Goal: Task Accomplishment & Management: Manage account settings

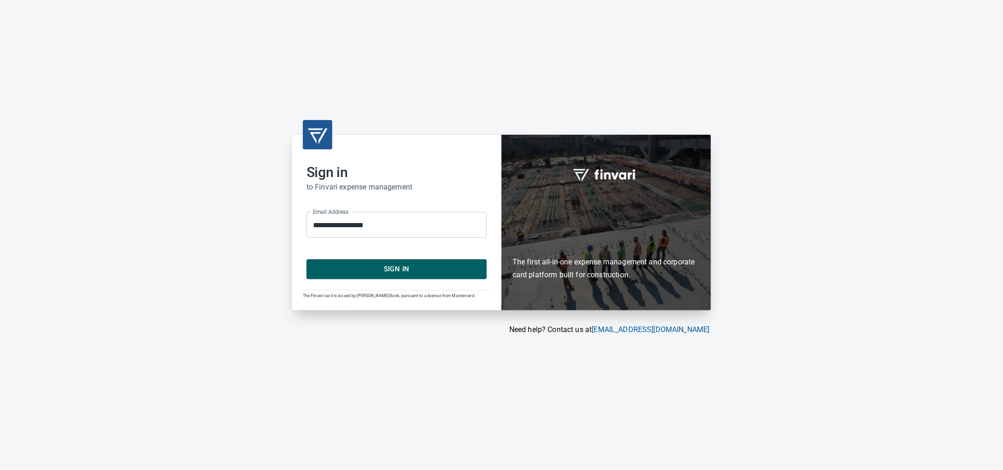
click at [385, 284] on div "**********" at bounding box center [397, 222] width 210 height 175
click at [389, 274] on span "Sign In" at bounding box center [397, 269] width 160 height 12
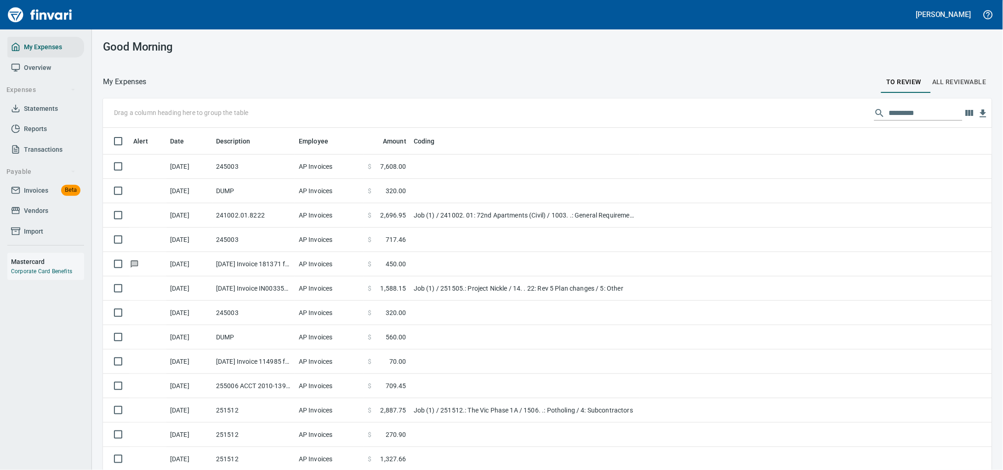
scroll to position [360, 863]
click at [44, 196] on span "Invoices" at bounding box center [36, 190] width 24 height 11
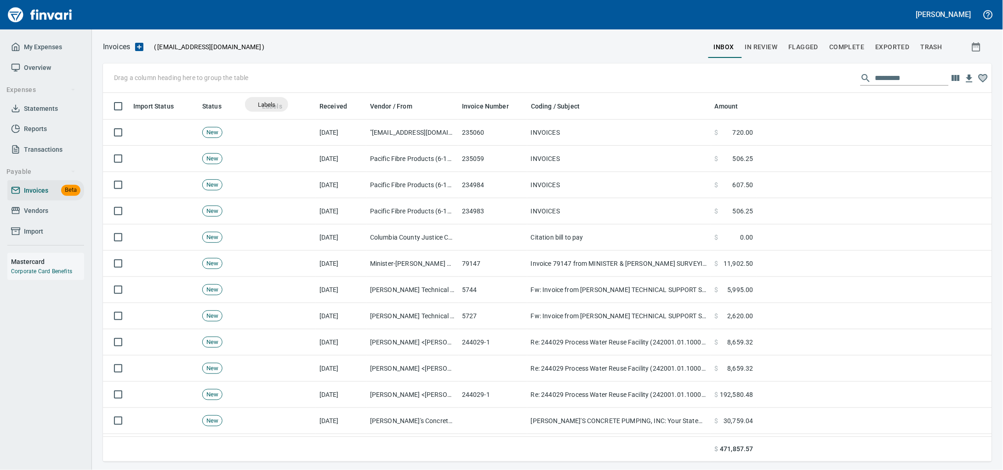
scroll to position [360, 871]
drag, startPoint x: 272, startPoint y: 109, endPoint x: 164, endPoint y: 75, distance: 113.1
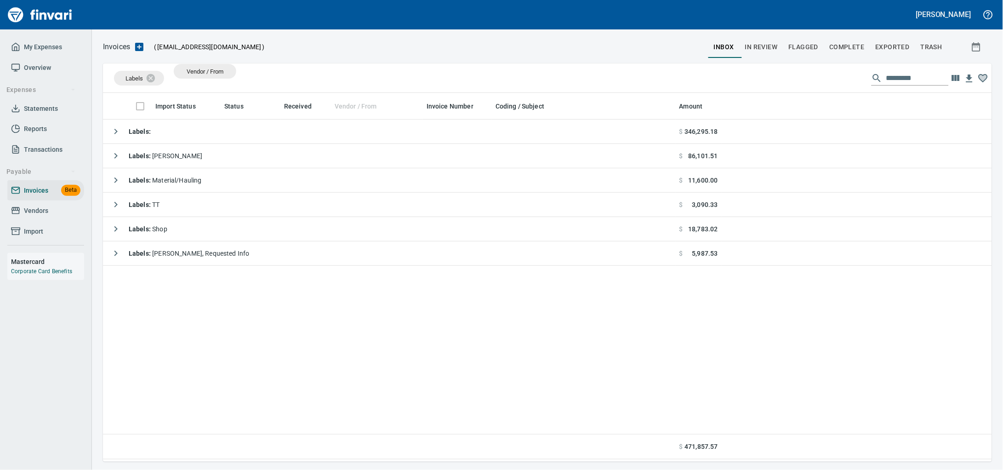
drag, startPoint x: 340, startPoint y: 103, endPoint x: 205, endPoint y: 71, distance: 138.8
click at [205, 71] on body "Alaina Henderson My Expenses Overview Expenses Statements Reports Transactions …" at bounding box center [501, 235] width 1003 height 470
drag, startPoint x: 342, startPoint y: 102, endPoint x: 222, endPoint y: 82, distance: 121.0
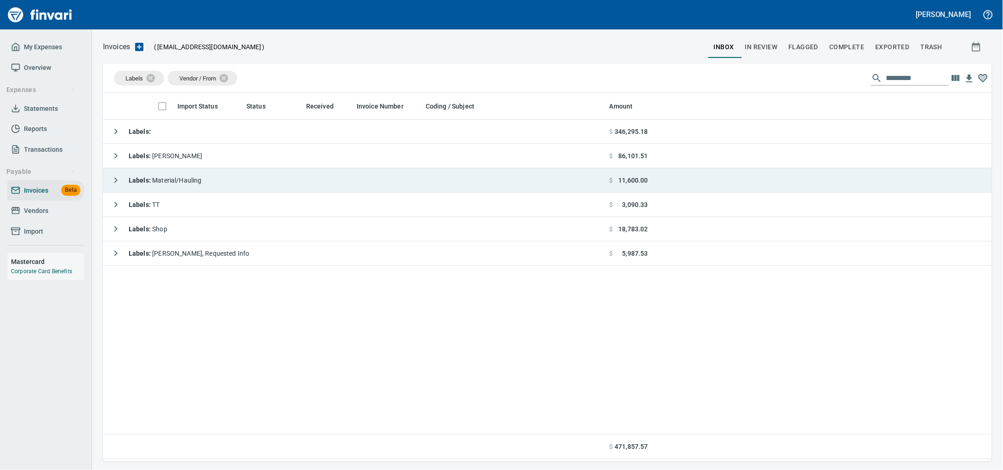
click at [202, 187] on div "Labels : Material/Hauling" at bounding box center [154, 180] width 95 height 18
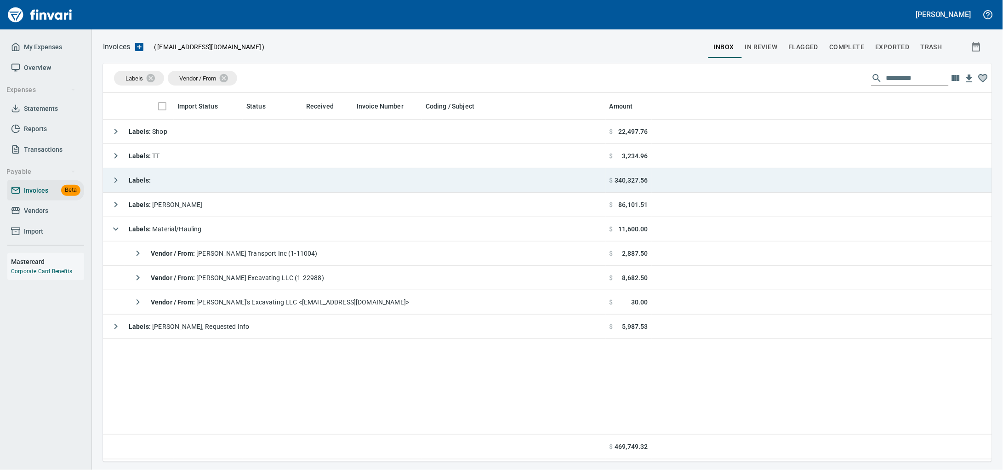
click at [251, 180] on td "Labels :" at bounding box center [354, 180] width 503 height 24
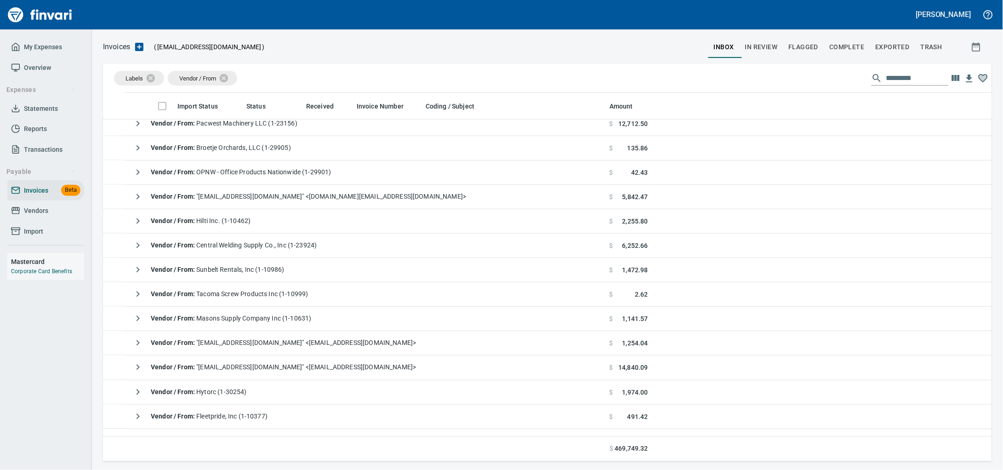
scroll to position [517, 0]
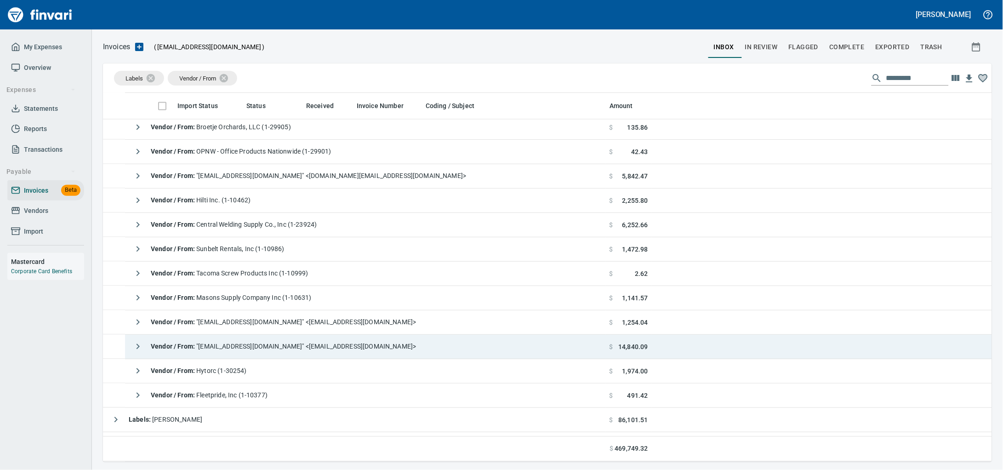
drag, startPoint x: 284, startPoint y: 344, endPoint x: 320, endPoint y: 361, distance: 39.3
click at [284, 344] on span "Vendor / From : "Invoices@KnifeRiver.com" <Invoices@KnifeRiver.com>" at bounding box center [283, 346] width 265 height 7
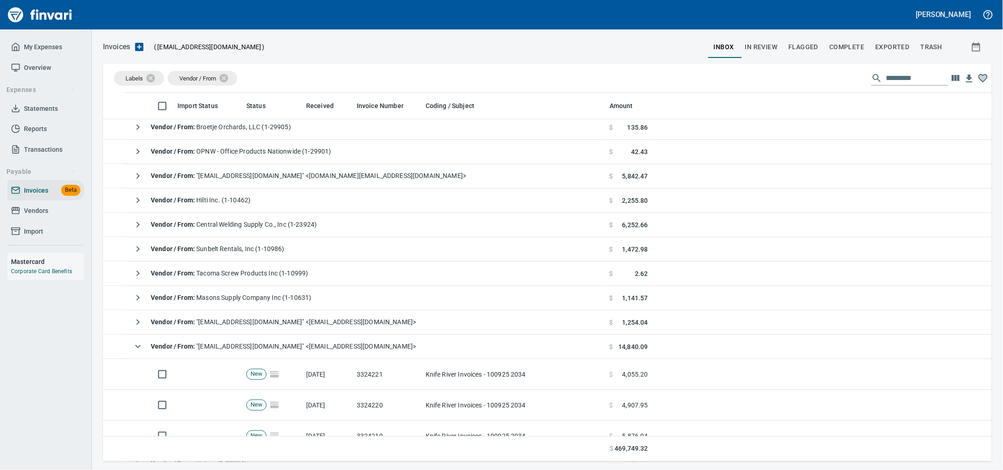
scroll to position [360, 871]
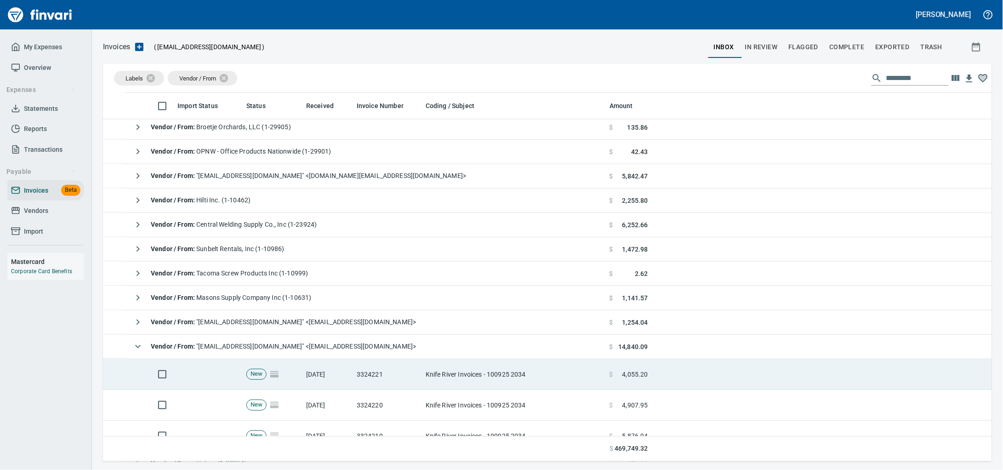
click at [463, 379] on td "Knife River Invoices - 100925 2034" at bounding box center [514, 374] width 184 height 31
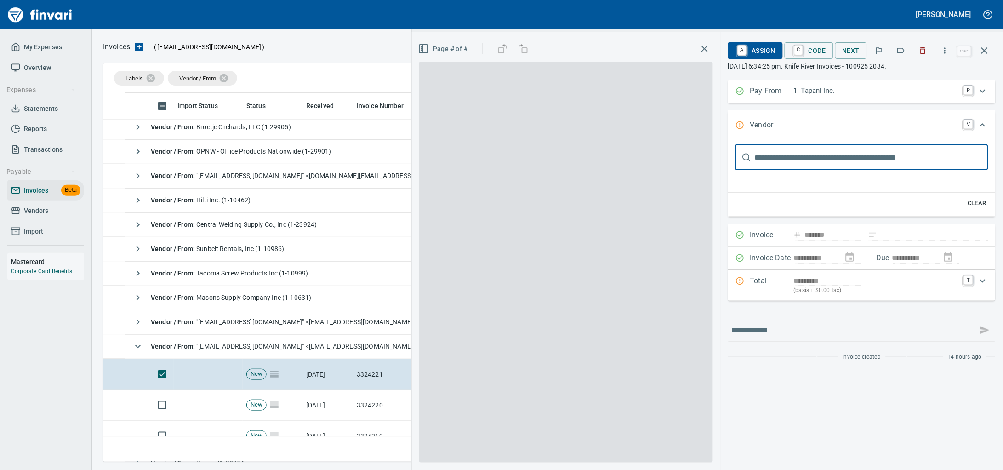
type input "**********"
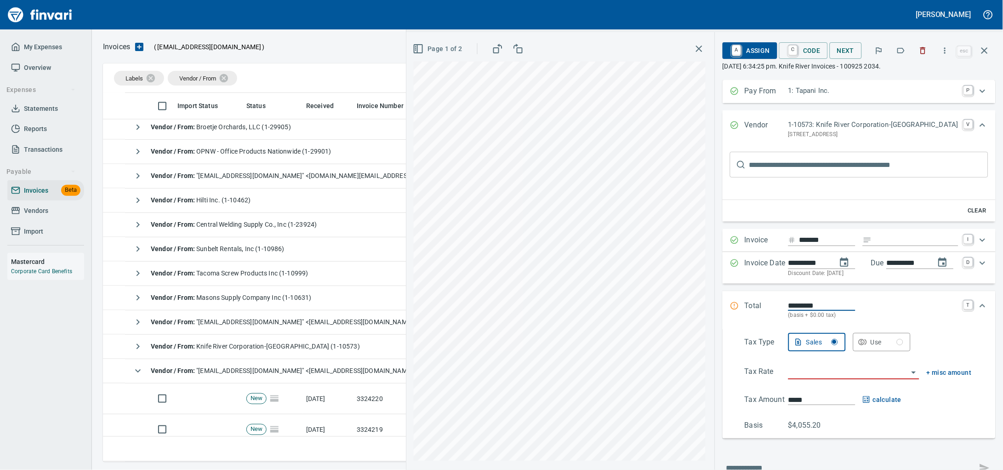
click at [896, 50] on icon "button" at bounding box center [900, 50] width 9 height 9
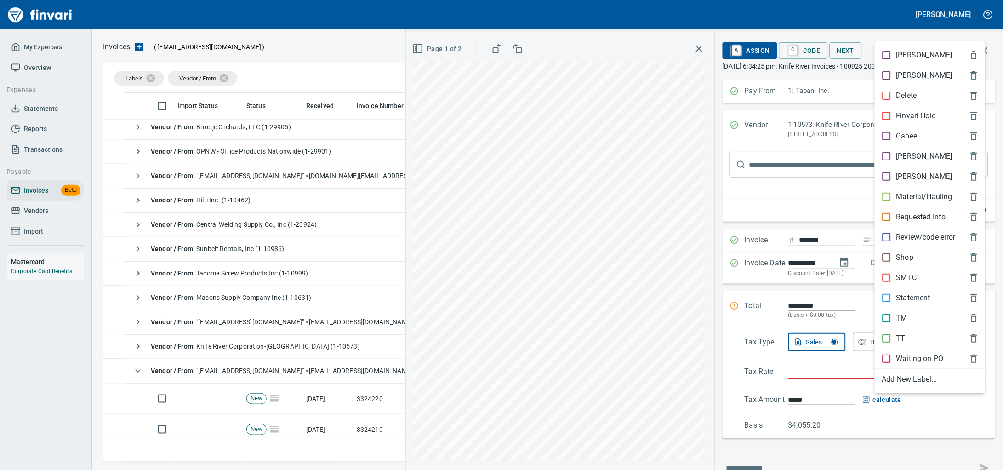
click at [918, 313] on span "TM" at bounding box center [922, 318] width 81 height 11
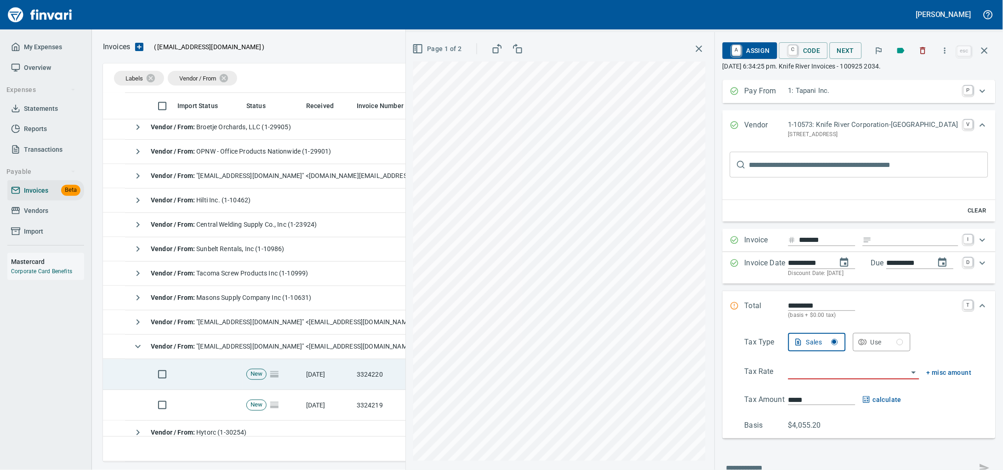
click at [353, 386] on td "3324220" at bounding box center [387, 374] width 69 height 31
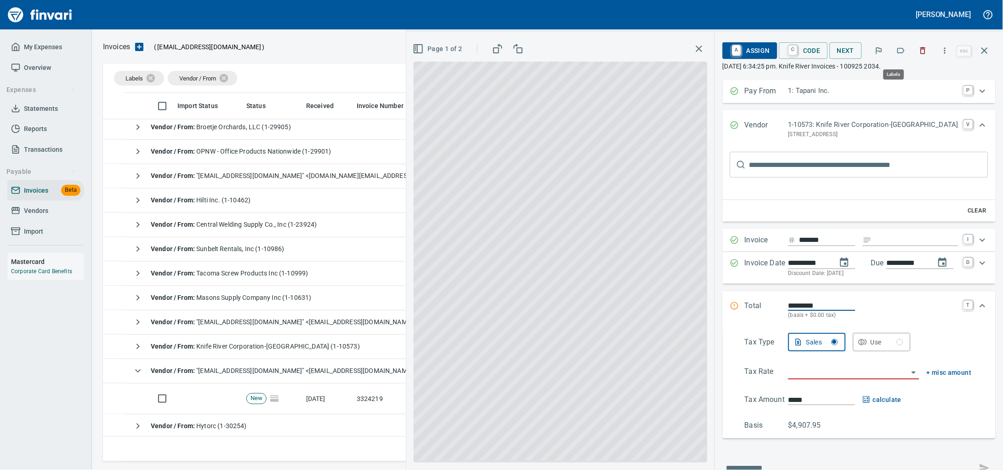
scroll to position [360, 871]
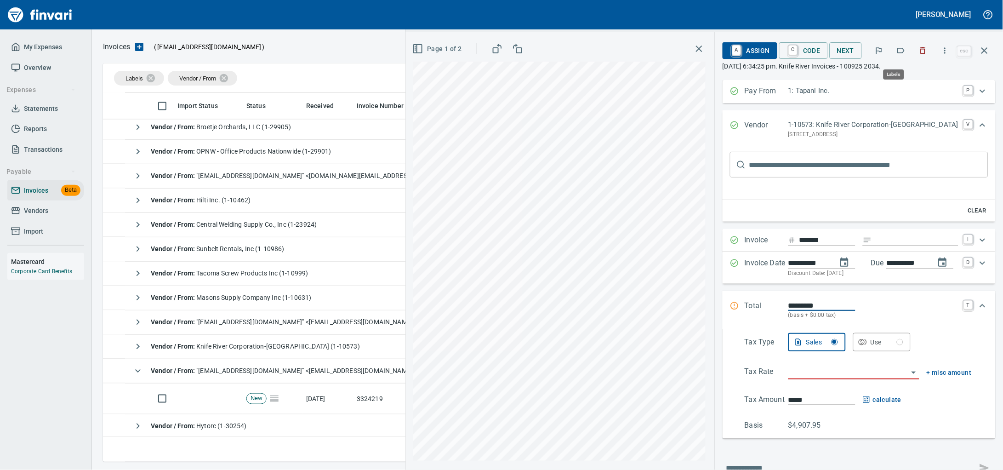
click at [898, 51] on icon "button" at bounding box center [901, 51] width 7 height 6
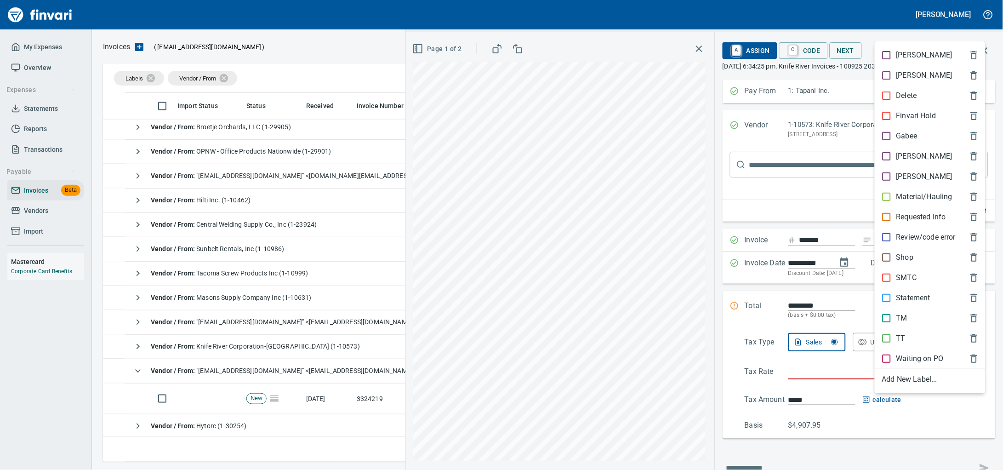
click at [909, 202] on p "Material/Hauling" at bounding box center [924, 196] width 56 height 11
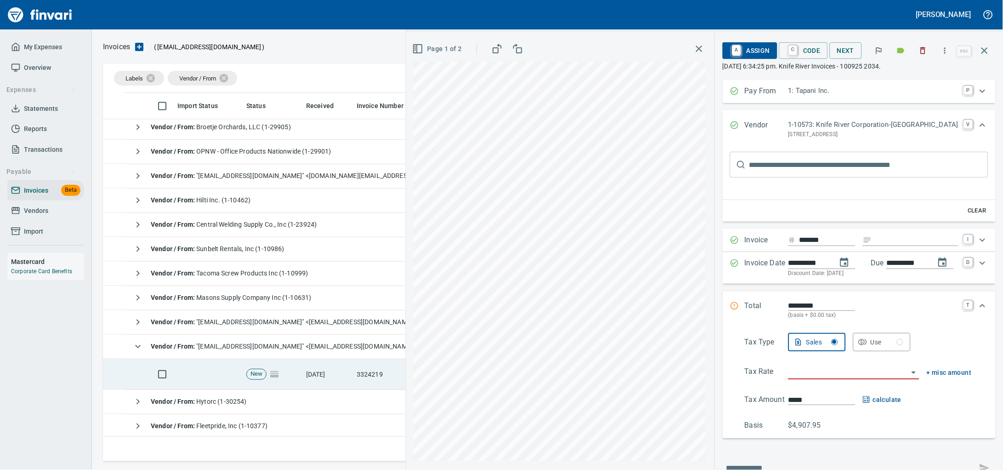
click at [334, 379] on td "10/9/2025" at bounding box center [327, 374] width 51 height 31
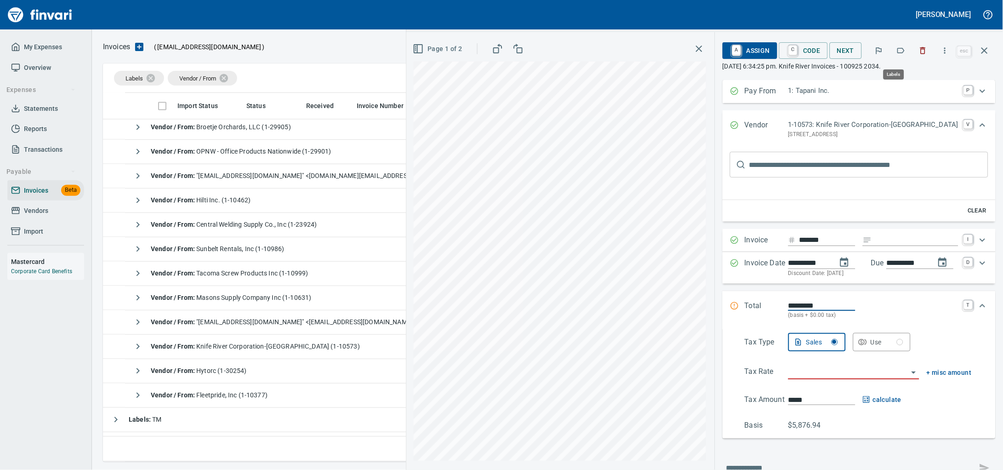
click at [897, 51] on icon "button" at bounding box center [900, 50] width 9 height 9
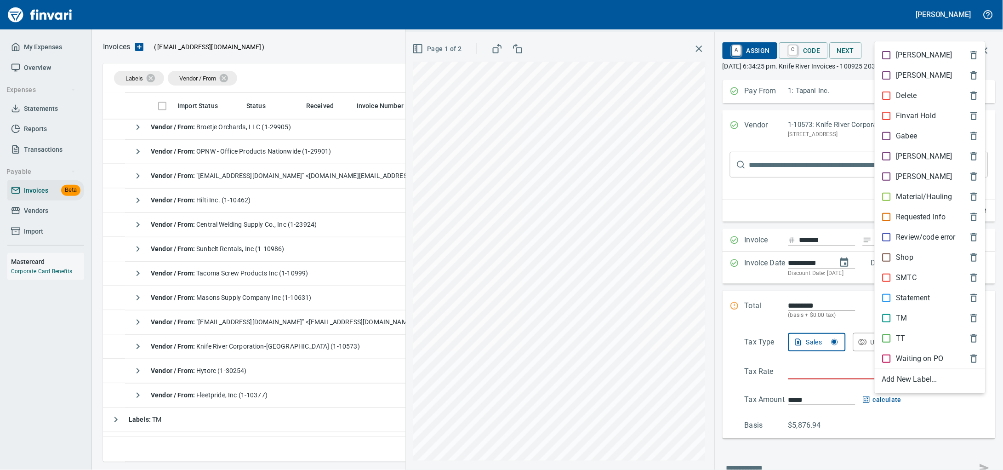
scroll to position [360, 871]
click at [904, 201] on p "Material/Hauling" at bounding box center [924, 196] width 56 height 11
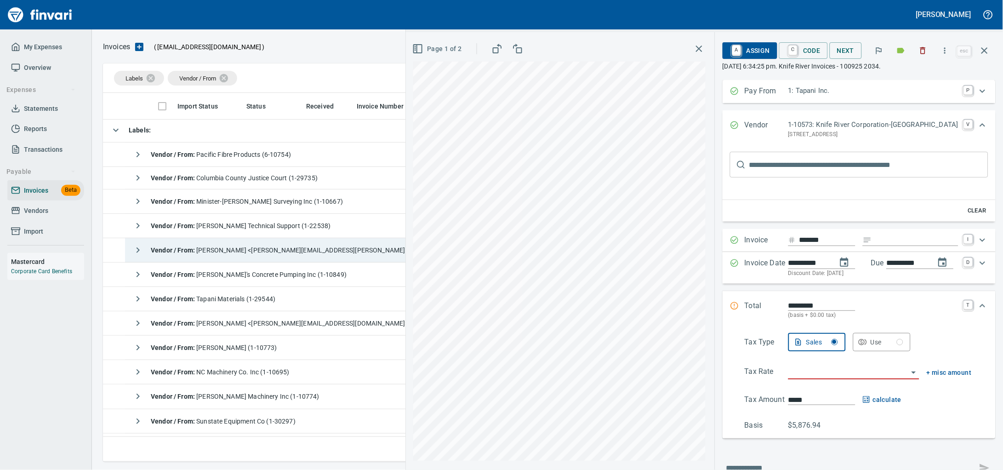
scroll to position [0, 0]
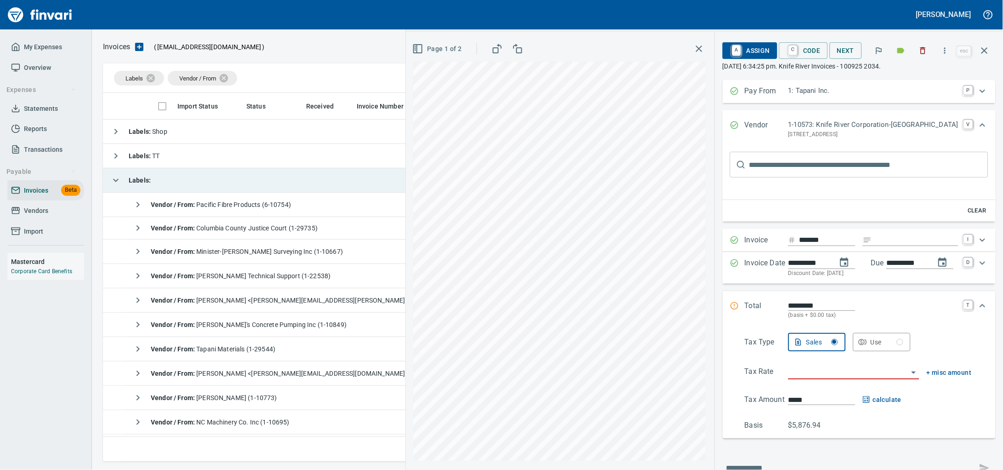
click at [203, 179] on td "Labels :" at bounding box center [354, 180] width 503 height 24
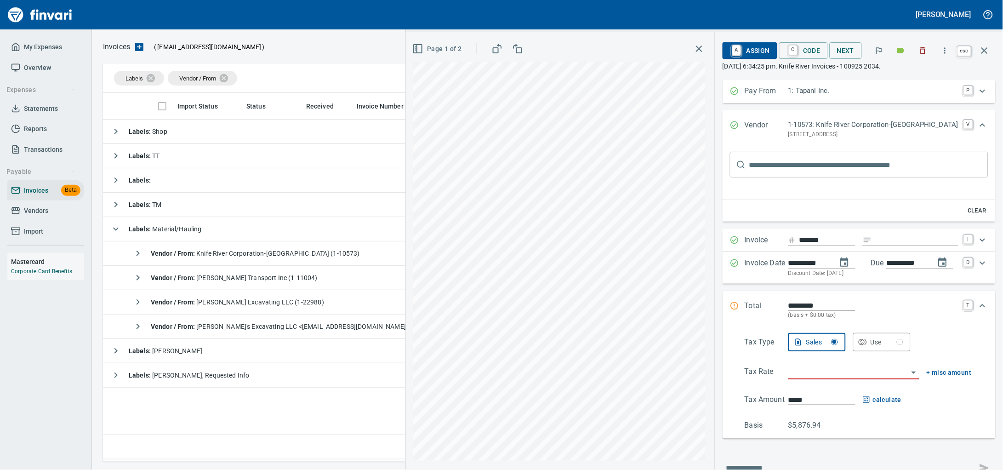
scroll to position [360, 871]
drag, startPoint x: 985, startPoint y: 55, endPoint x: 484, endPoint y: 323, distance: 568.3
click at [985, 54] on icon "button" at bounding box center [984, 50] width 6 height 6
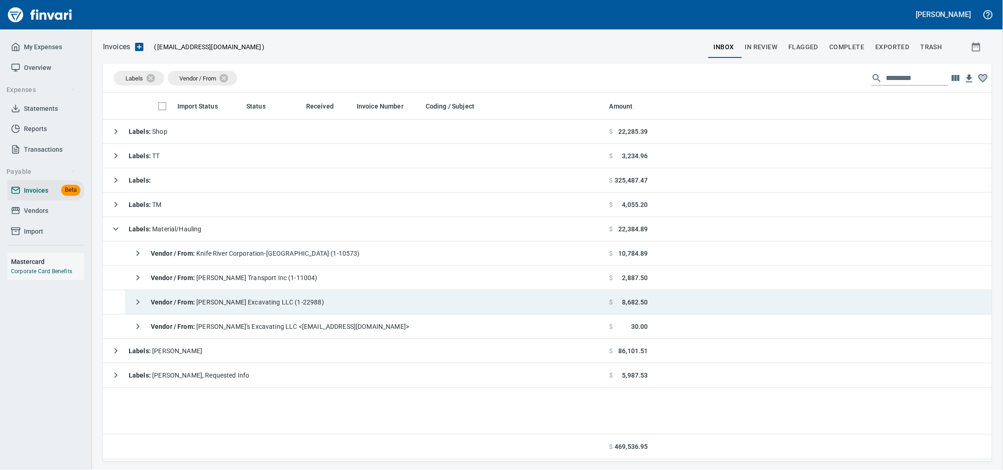
scroll to position [360, 871]
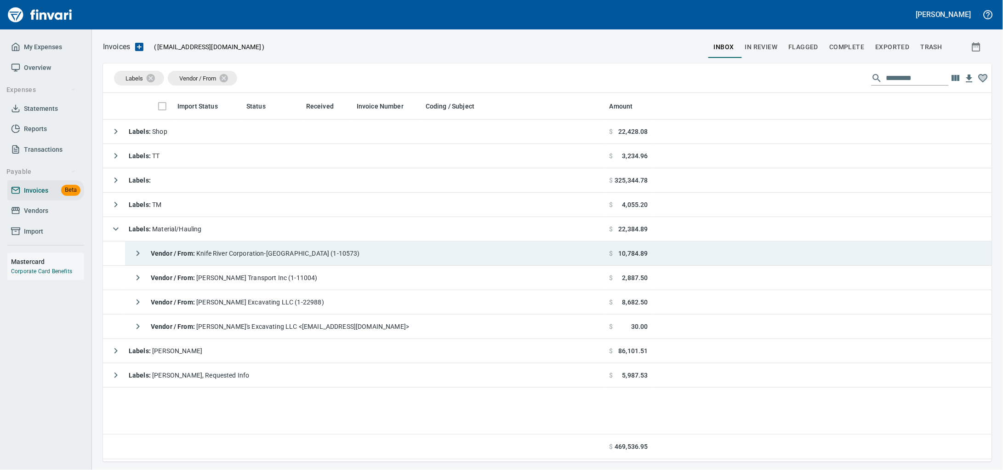
click at [298, 256] on span "Vendor / From : Knife River Corporation-Northwest (1-10573)" at bounding box center [255, 253] width 209 height 7
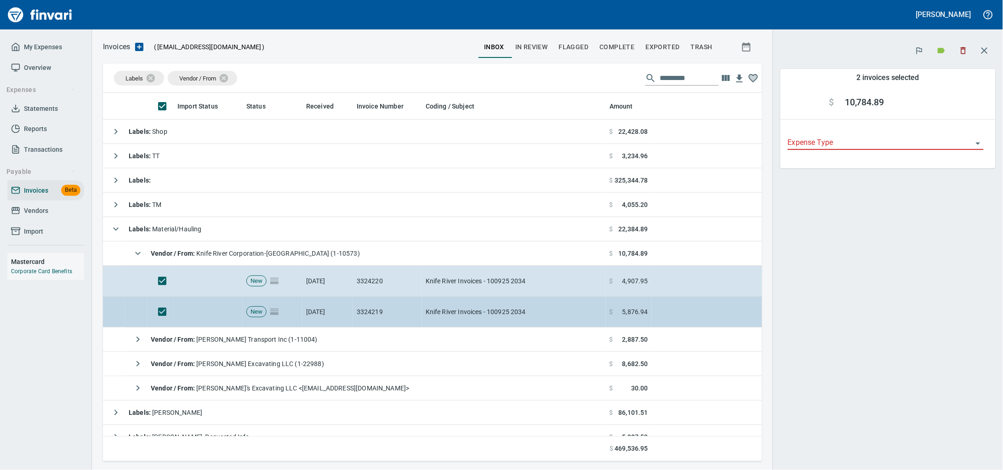
scroll to position [360, 642]
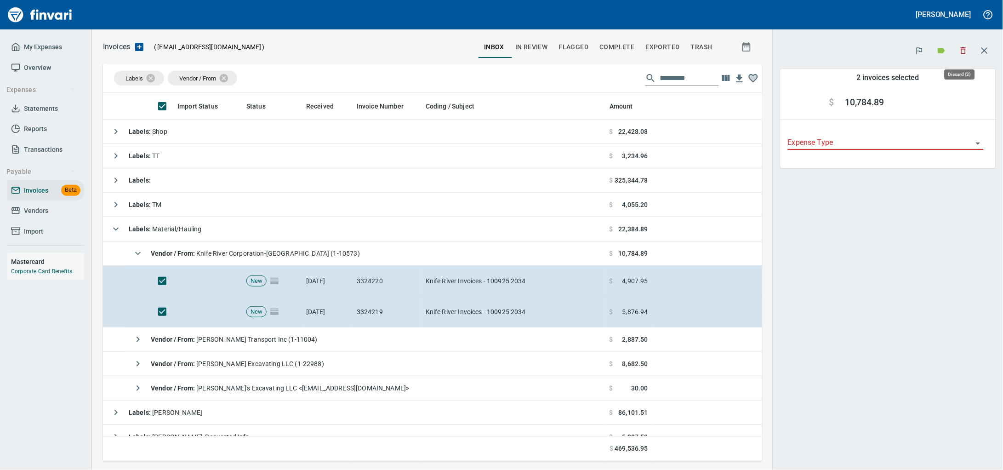
click at [961, 48] on icon "button" at bounding box center [963, 50] width 9 height 9
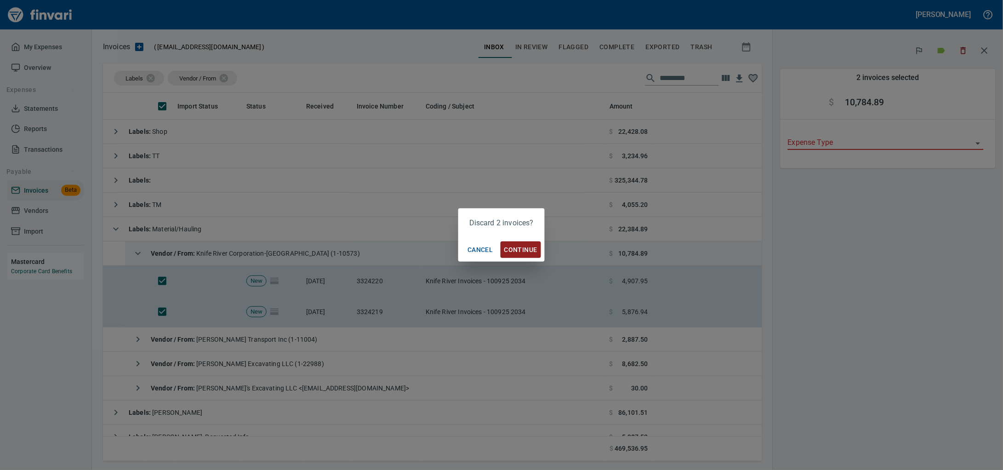
click at [518, 246] on span "Continue" at bounding box center [520, 249] width 33 height 11
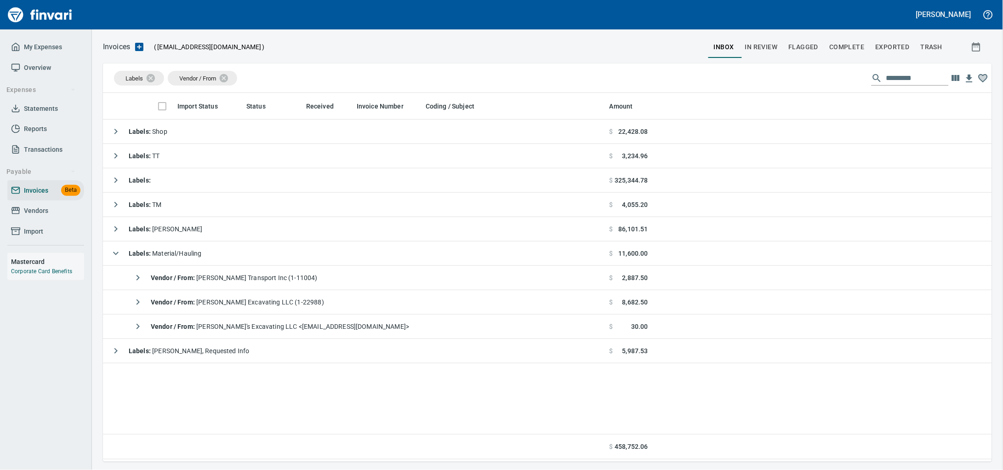
scroll to position [360, 871]
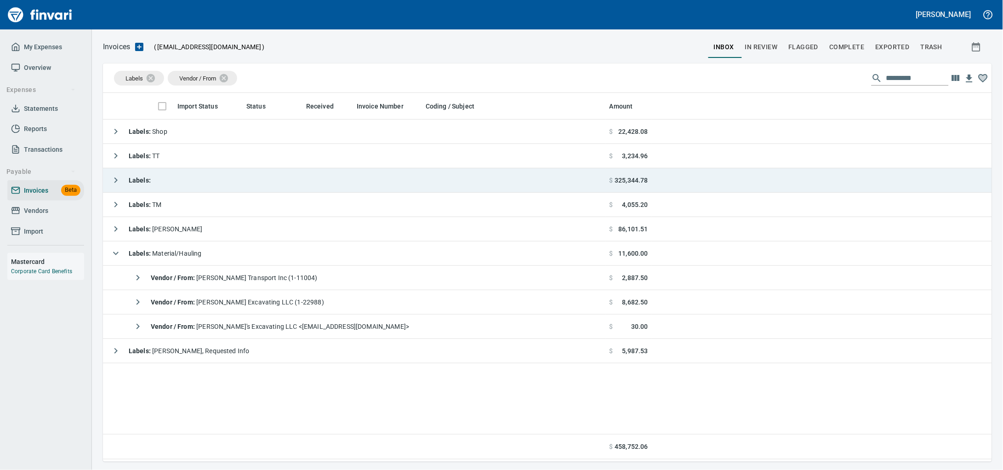
click at [157, 178] on td "Labels :" at bounding box center [354, 180] width 503 height 24
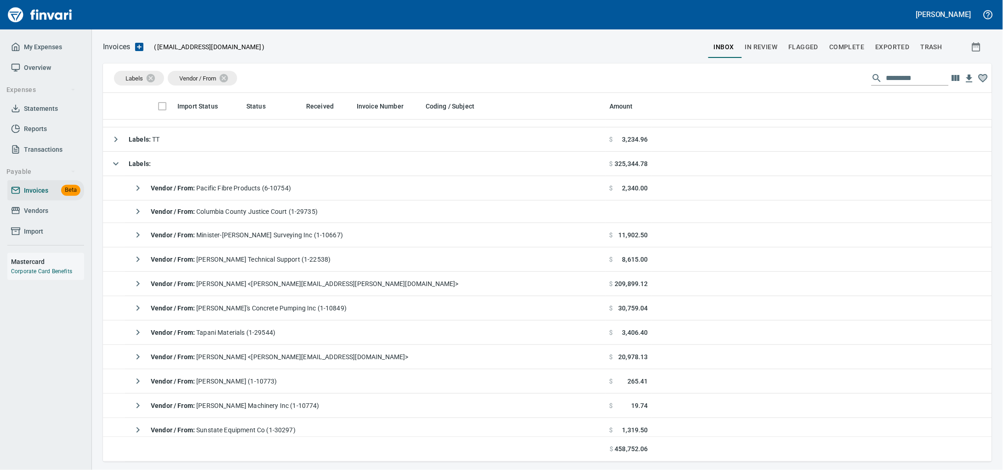
scroll to position [0, 0]
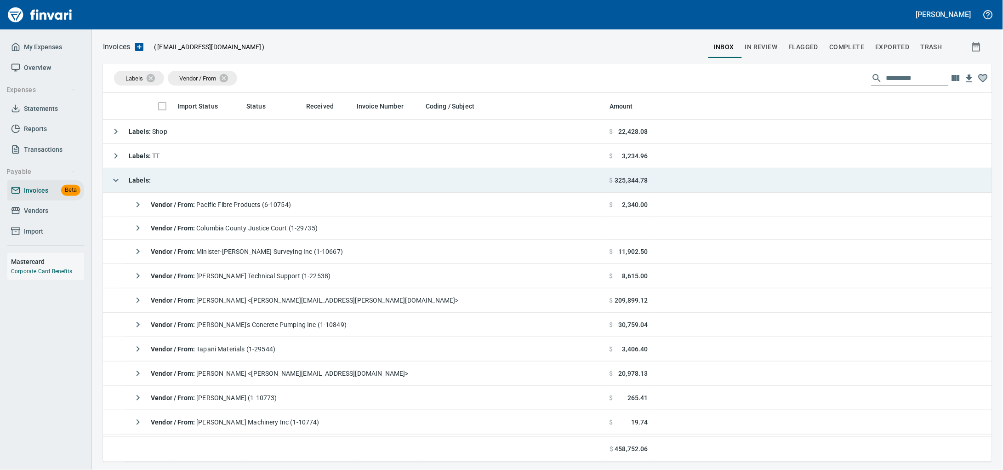
click at [209, 186] on td "Labels :" at bounding box center [354, 180] width 503 height 24
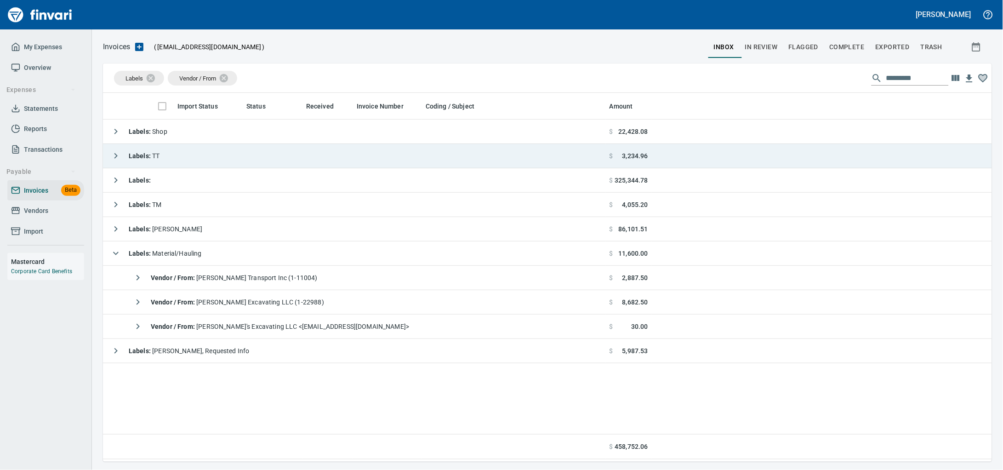
click at [217, 165] on td "Labels : TT" at bounding box center [354, 156] width 503 height 24
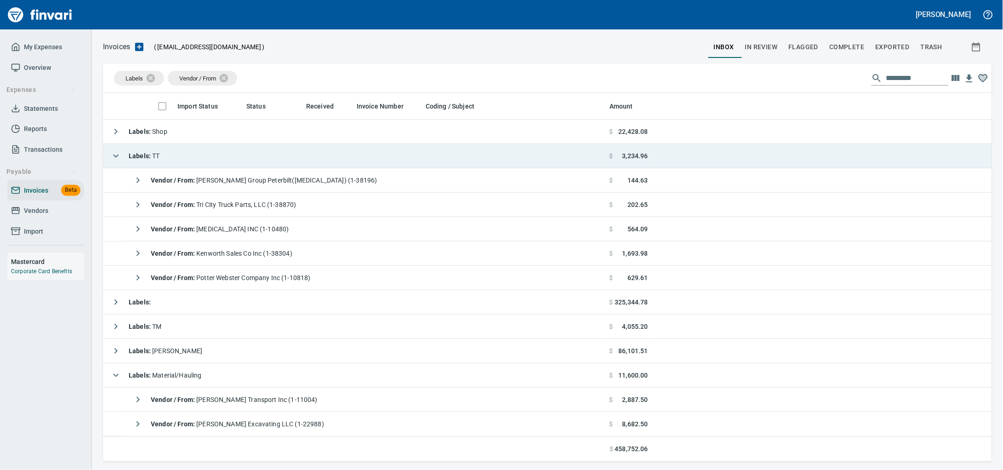
click at [217, 165] on td "Labels : TT" at bounding box center [354, 156] width 503 height 24
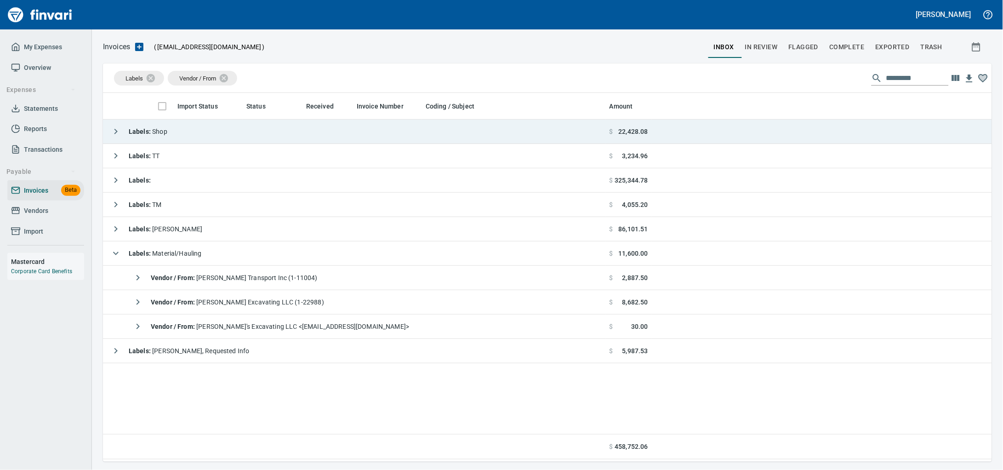
click at [226, 136] on td "Labels : Shop" at bounding box center [354, 131] width 503 height 24
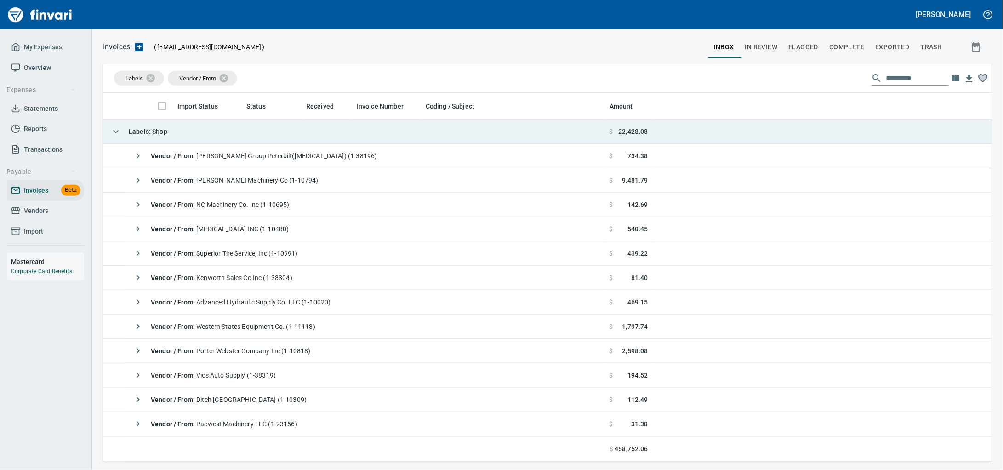
click at [240, 139] on td "Labels : Shop" at bounding box center [354, 131] width 503 height 24
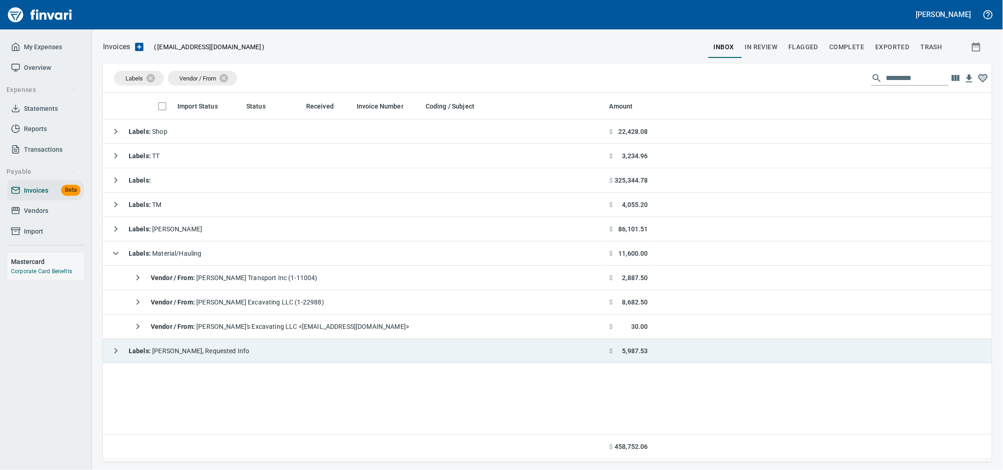
click at [213, 354] on span "Labels : Heidi, Requested Info" at bounding box center [189, 350] width 121 height 7
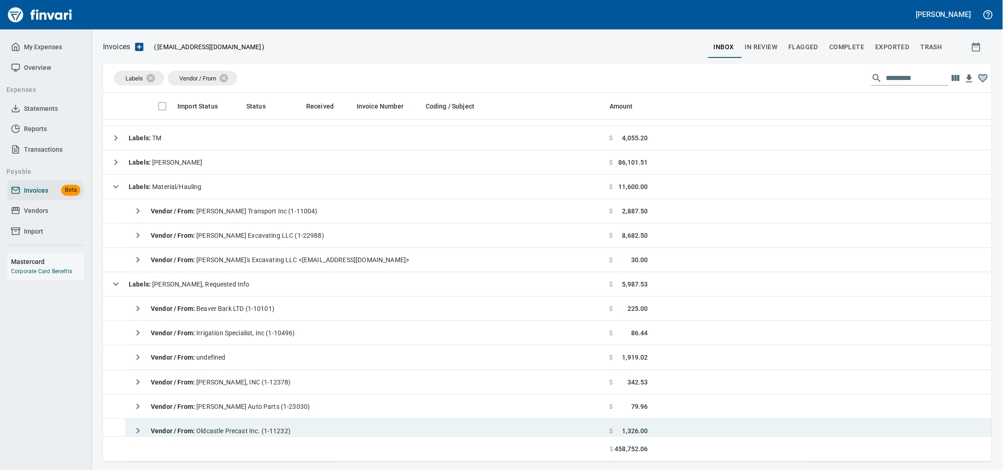
scroll to position [125, 0]
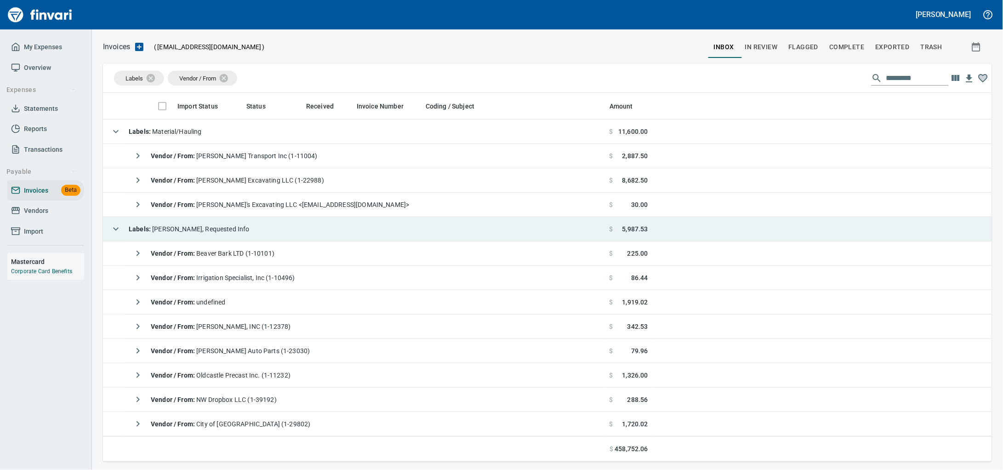
click at [225, 231] on span "Labels : Heidi, Requested Info" at bounding box center [189, 228] width 121 height 7
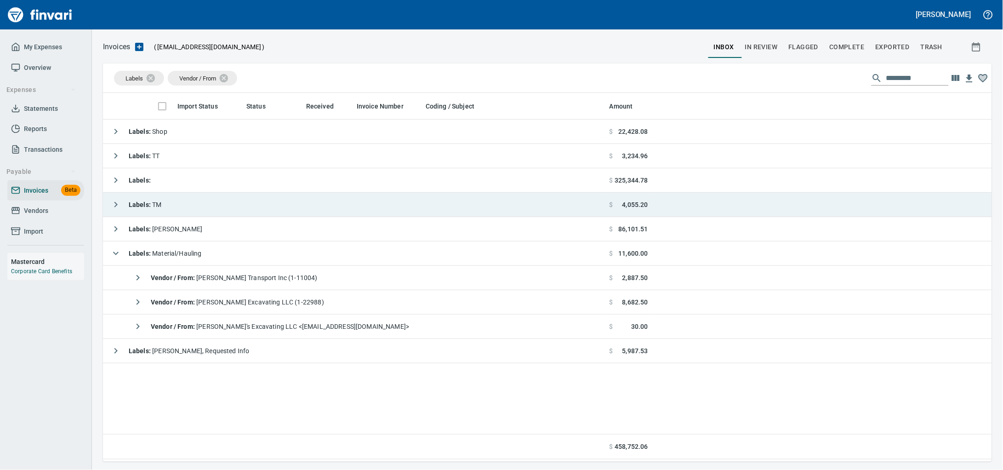
scroll to position [0, 0]
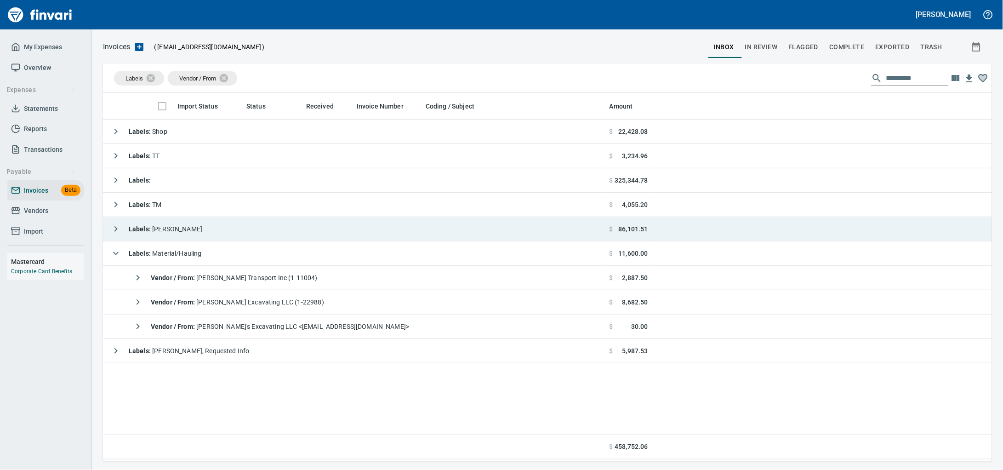
click at [229, 233] on td "Labels : Heidi" at bounding box center [354, 229] width 503 height 24
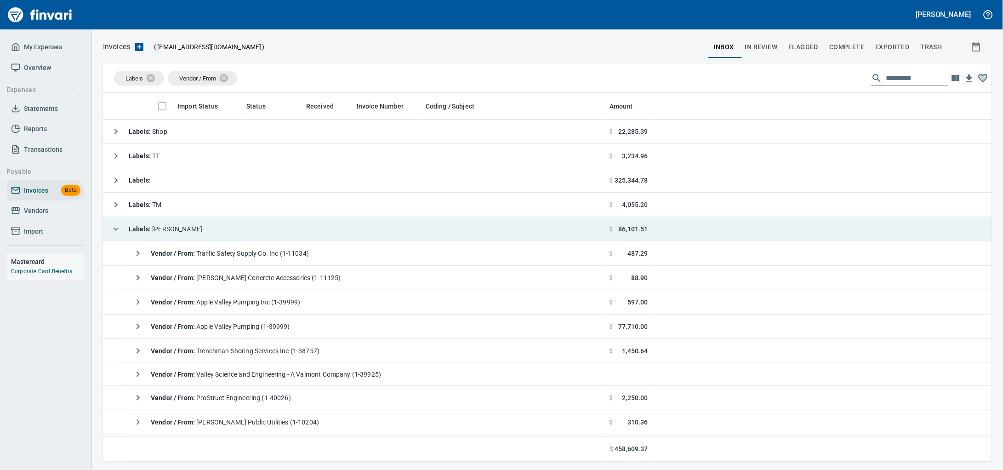
click at [199, 225] on td "Labels : Heidi" at bounding box center [354, 229] width 503 height 24
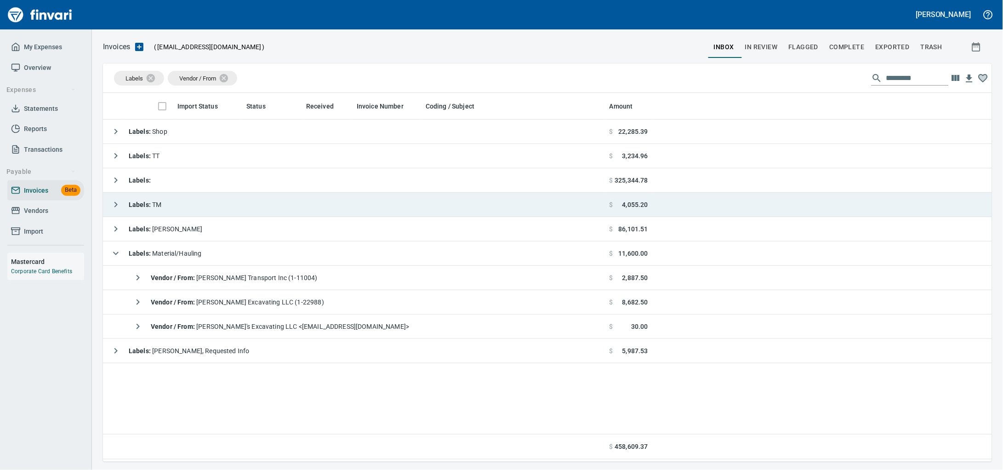
click at [202, 206] on td "Labels : TM" at bounding box center [354, 205] width 503 height 24
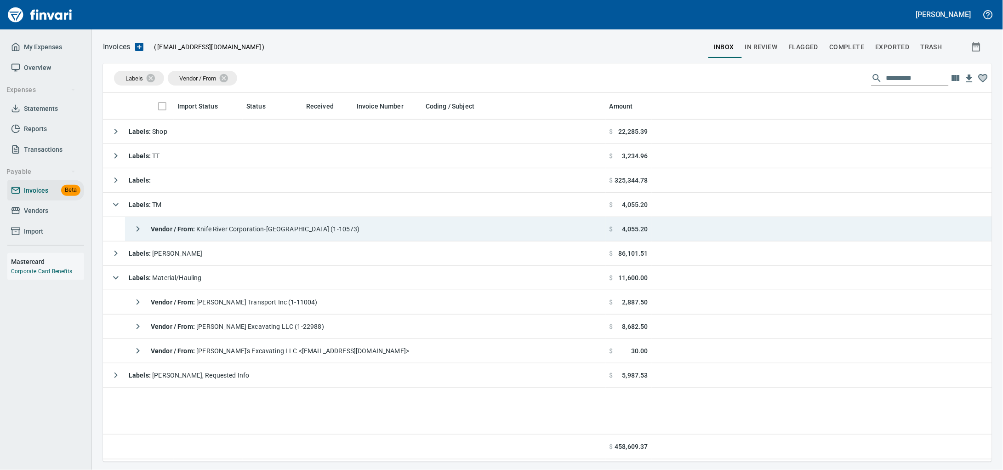
click at [201, 225] on div "Vendor / From : Knife River Corporation-Northwest (1-10573)" at bounding box center [244, 229] width 231 height 18
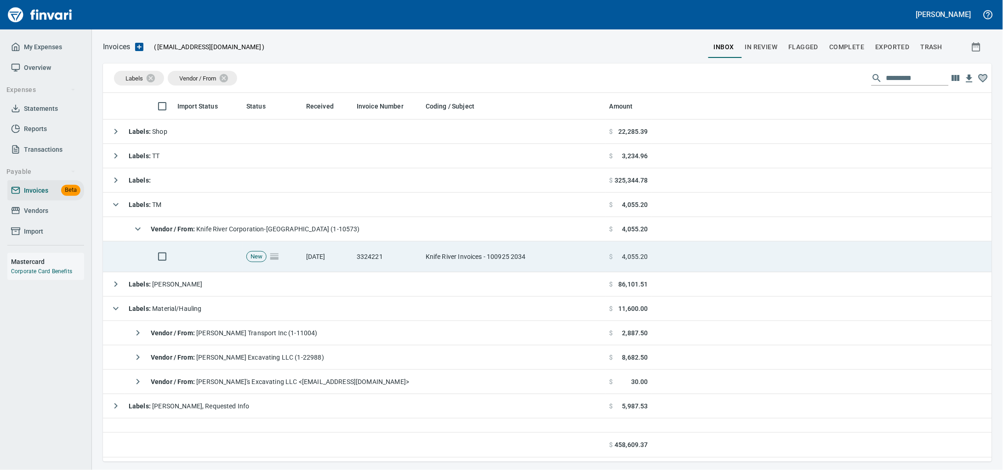
click at [450, 270] on td "Knife River Invoices - 100925 2034" at bounding box center [514, 256] width 184 height 31
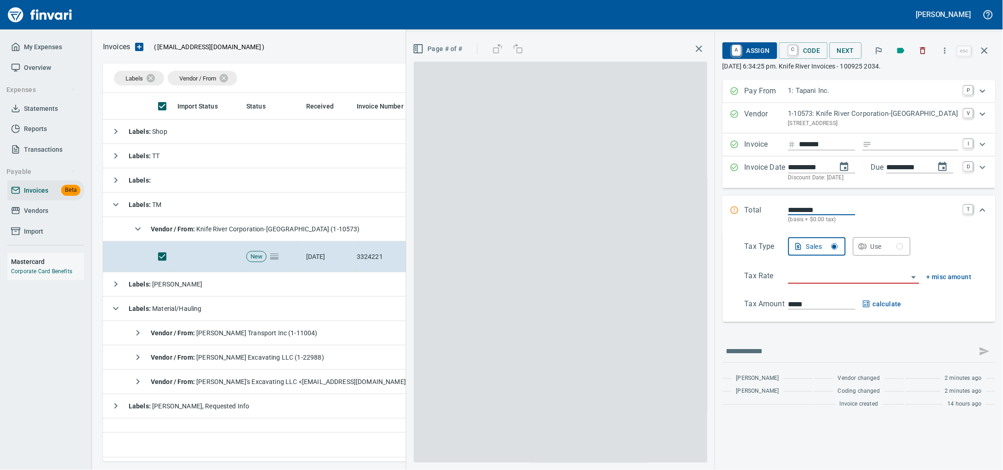
scroll to position [360, 871]
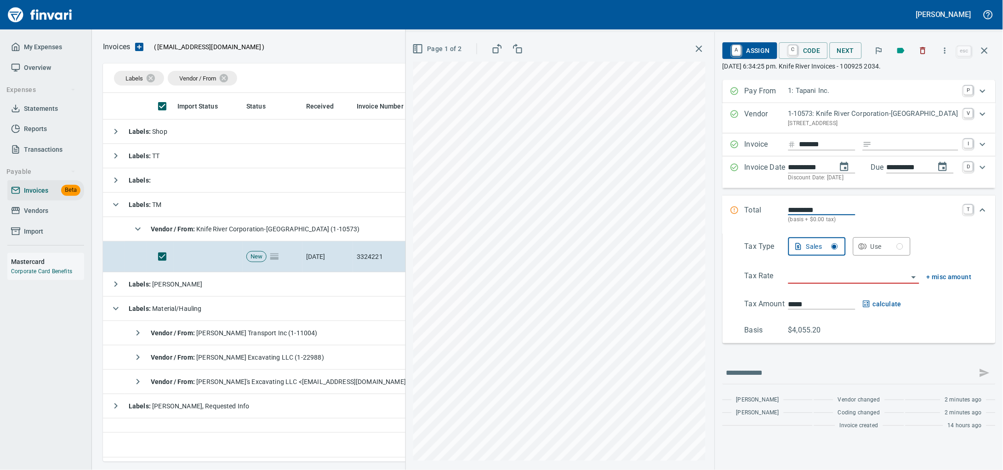
click at [920, 40] on div "A Assign C Code Next esc" at bounding box center [858, 51] width 273 height 22
click at [896, 54] on icon "button" at bounding box center [900, 50] width 9 height 9
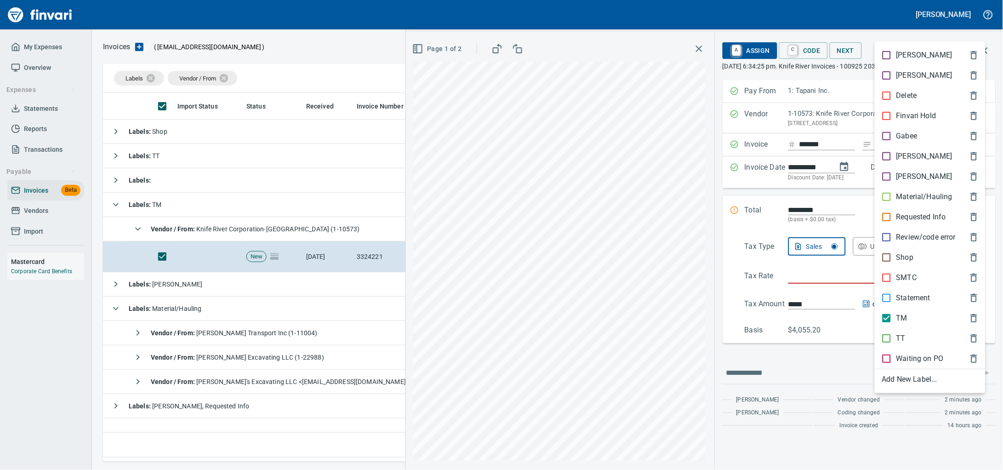
click at [914, 324] on span "TM" at bounding box center [922, 318] width 81 height 11
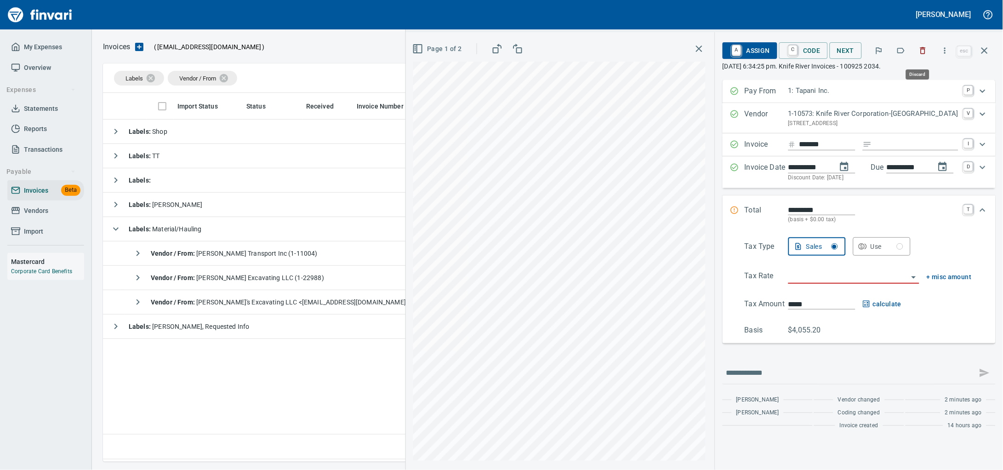
click at [918, 53] on icon "button" at bounding box center [922, 50] width 9 height 9
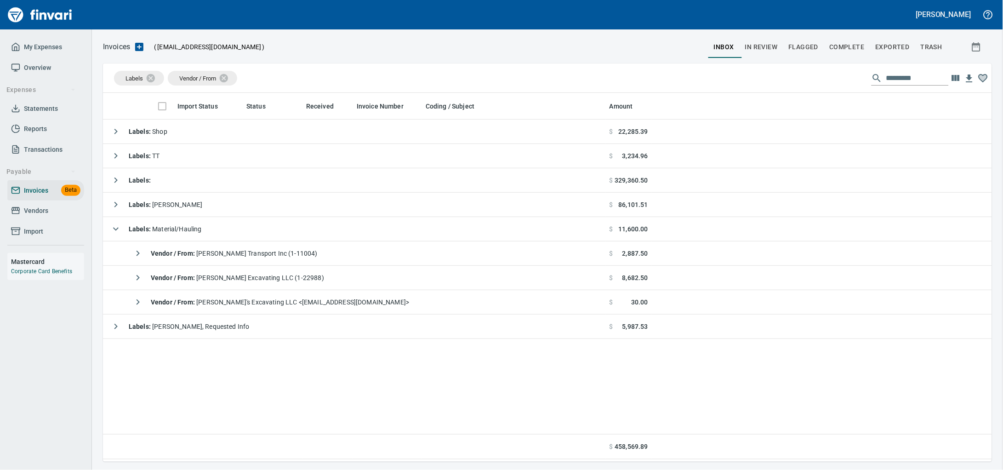
scroll to position [360, 871]
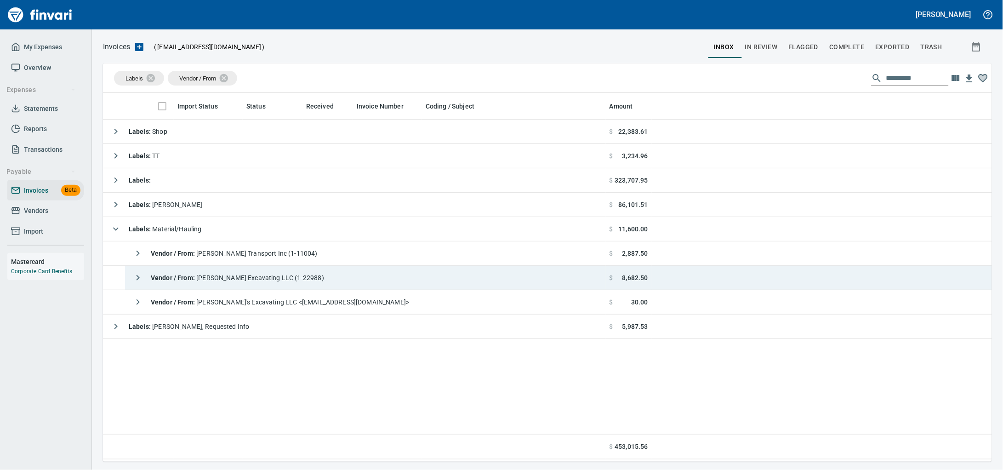
click at [224, 278] on span "Vendor / From : Franks Excavating LLC (1-22988)" at bounding box center [237, 277] width 173 height 7
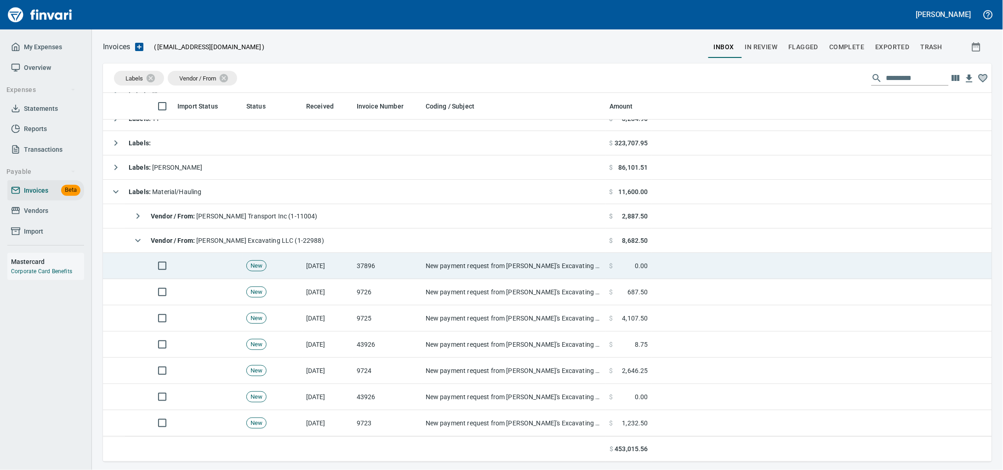
scroll to position [57, 0]
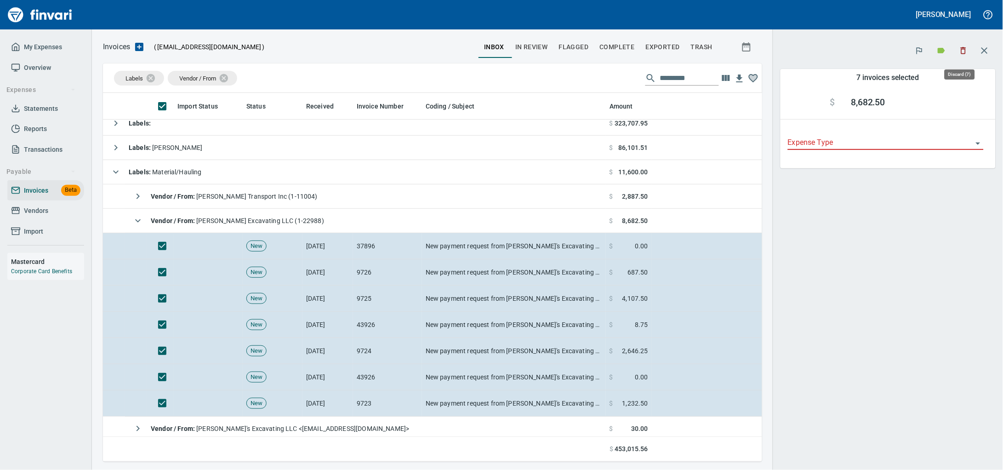
click at [959, 49] on icon "button" at bounding box center [963, 50] width 9 height 9
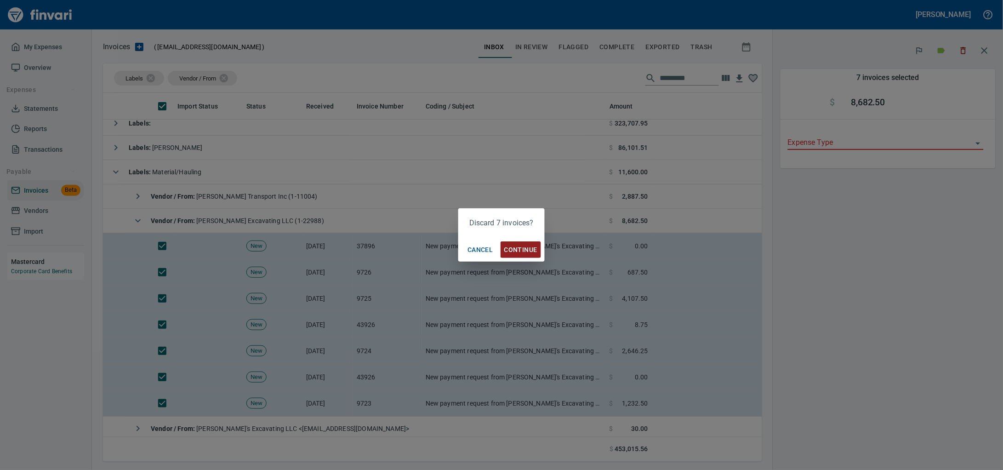
scroll to position [360, 642]
drag, startPoint x: 526, startPoint y: 254, endPoint x: 513, endPoint y: 254, distance: 12.4
click at [525, 255] on span "Continue" at bounding box center [520, 249] width 33 height 11
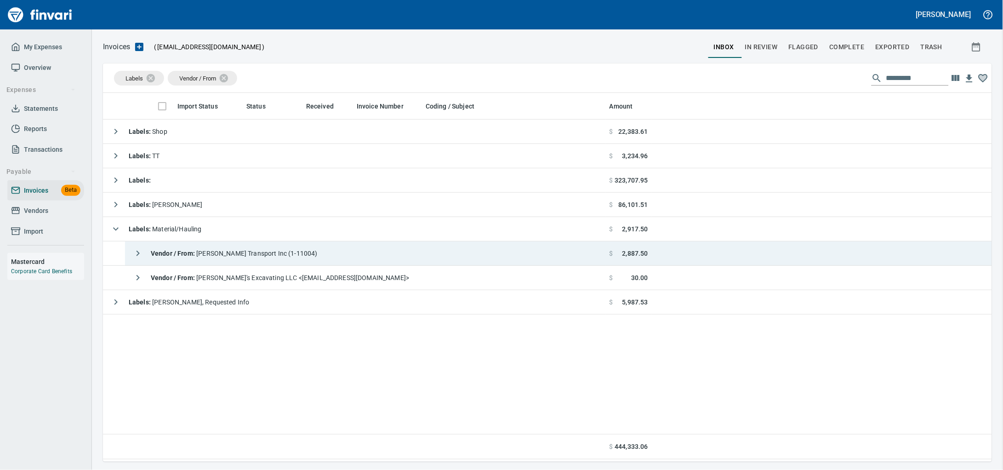
scroll to position [360, 870]
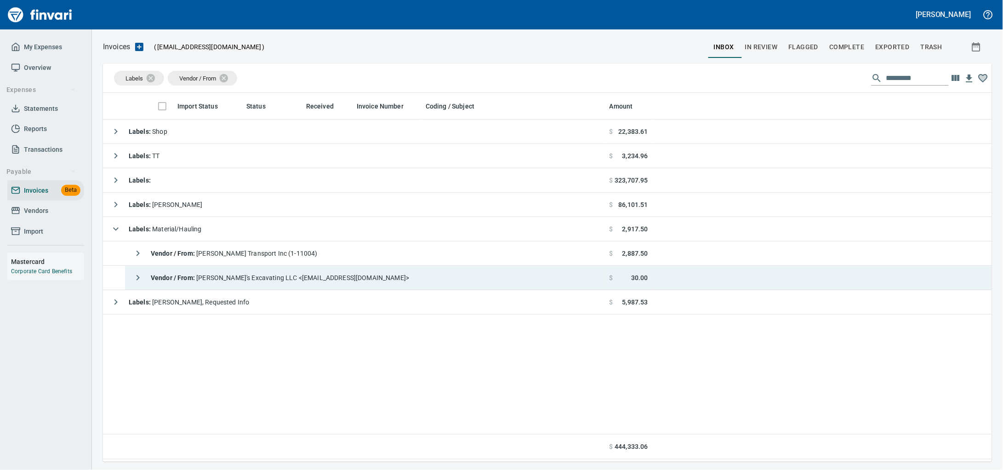
click at [305, 279] on span "Vendor / From : Frank's Excavating LLC <quickbooks@notification.intuit.com>" at bounding box center [280, 277] width 258 height 7
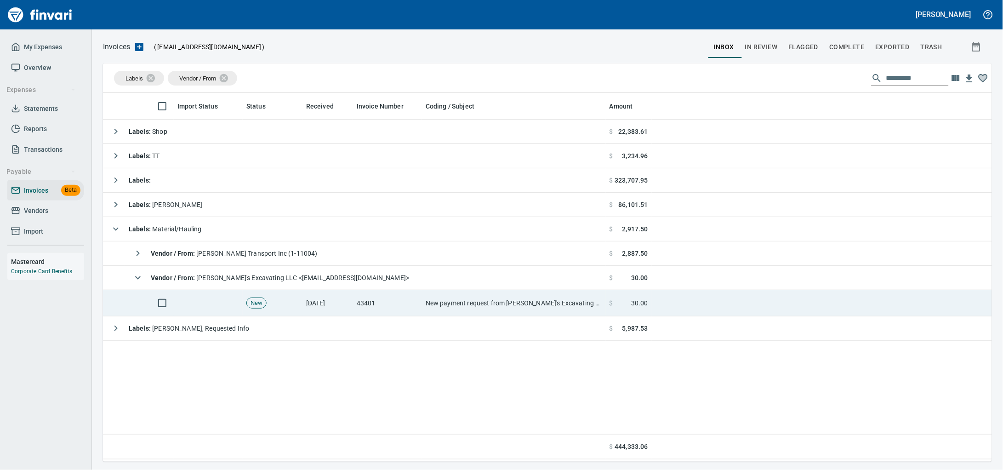
drag, startPoint x: 304, startPoint y: 302, endPoint x: 591, endPoint y: 298, distance: 287.3
click at [304, 303] on td "10/9/2025" at bounding box center [327, 303] width 51 height 26
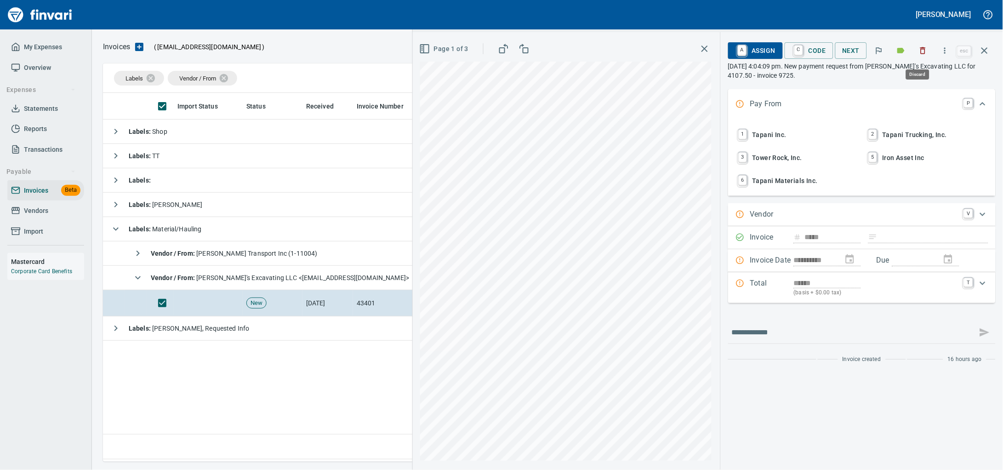
click at [918, 53] on icon "button" at bounding box center [922, 50] width 9 height 9
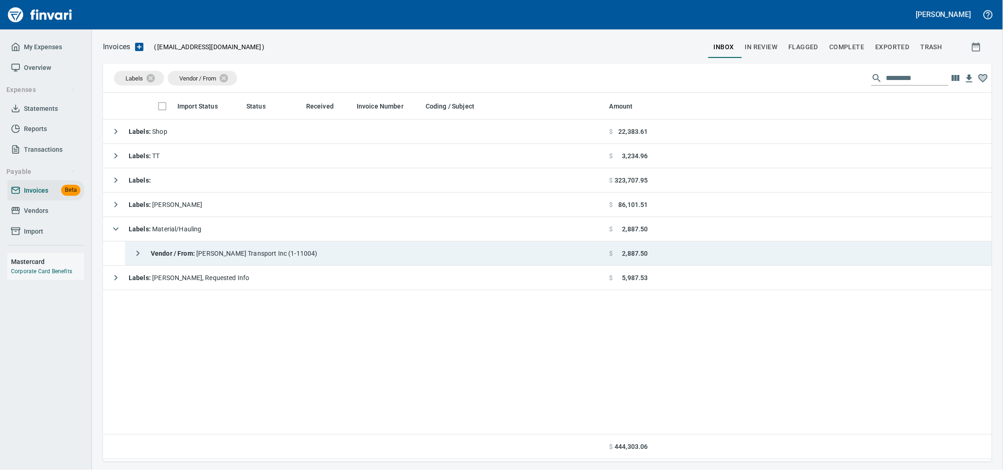
scroll to position [360, 871]
click at [251, 262] on div "Vendor / From : Taylor Transport Inc (1-11004)" at bounding box center [223, 253] width 189 height 18
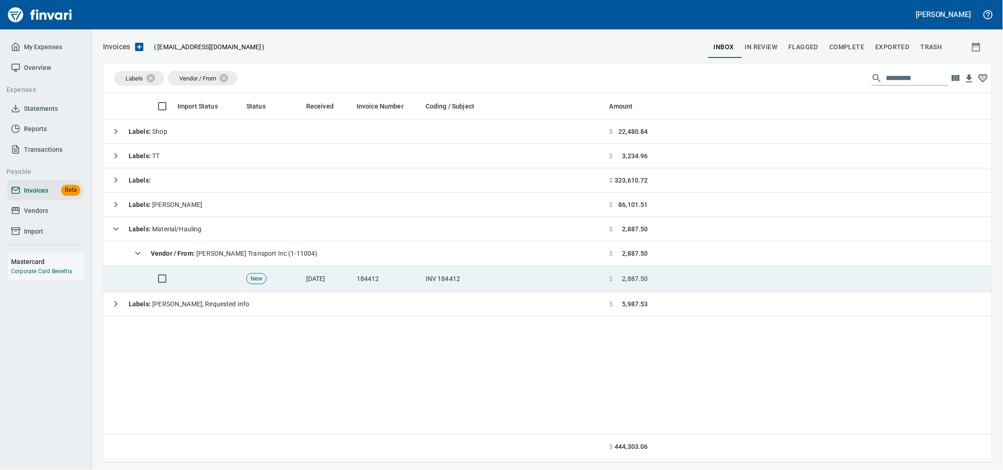
click at [506, 278] on td "INV 184412" at bounding box center [514, 279] width 184 height 26
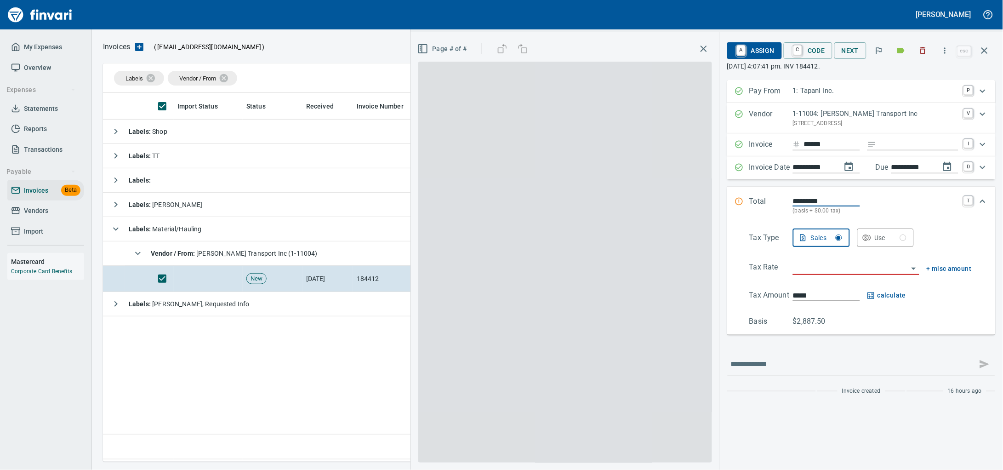
scroll to position [360, 871]
click at [918, 53] on icon "button" at bounding box center [922, 50] width 9 height 9
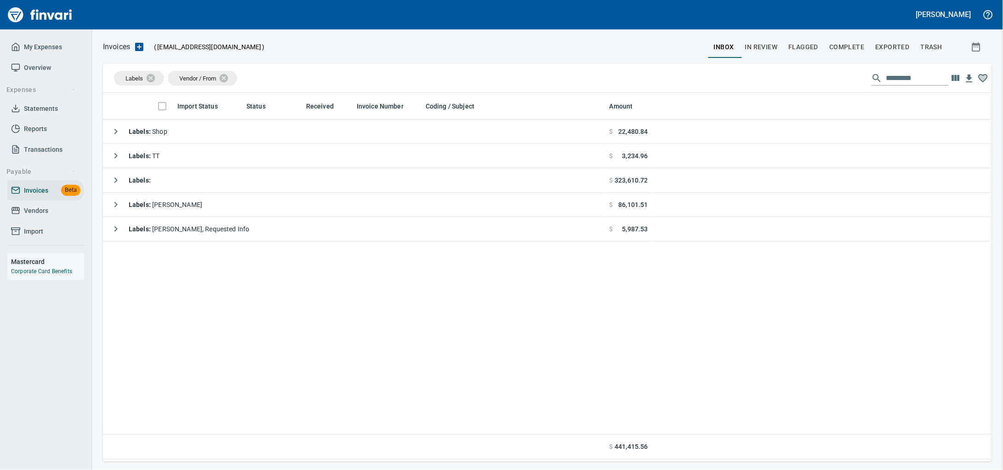
scroll to position [360, 871]
